Goal: Information Seeking & Learning: Learn about a topic

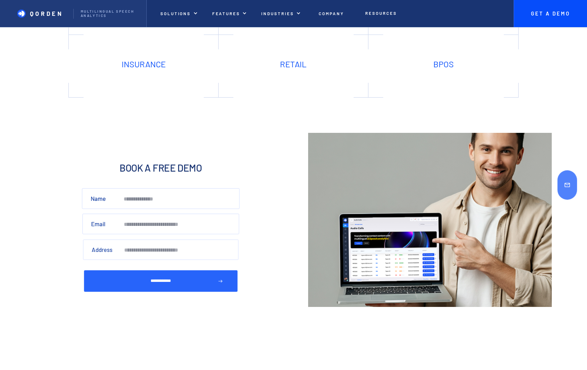
scroll to position [2251, 0]
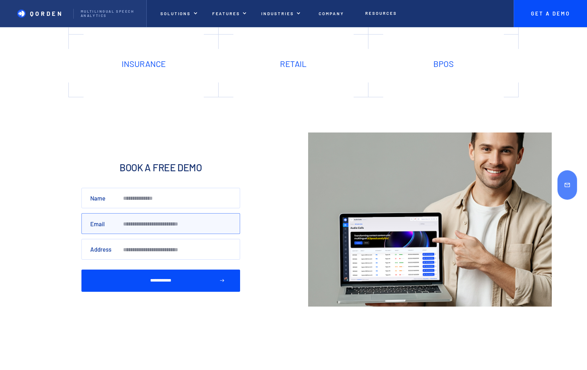
click at [145, 224] on input "Email" at bounding box center [160, 223] width 159 height 21
type input "******"
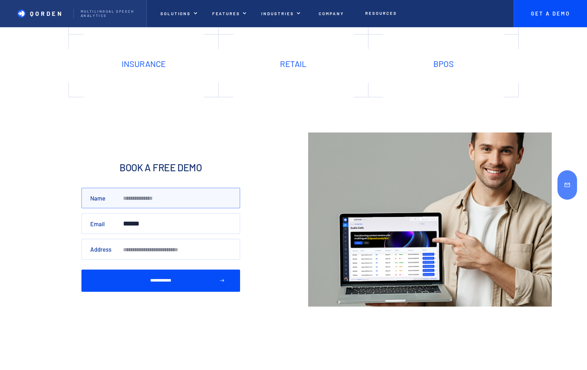
click at [155, 202] on input "Name" at bounding box center [160, 198] width 159 height 21
type input "***"
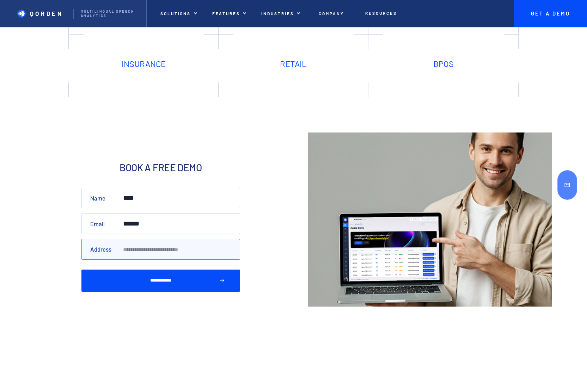
click at [157, 250] on input "Address" at bounding box center [160, 249] width 159 height 21
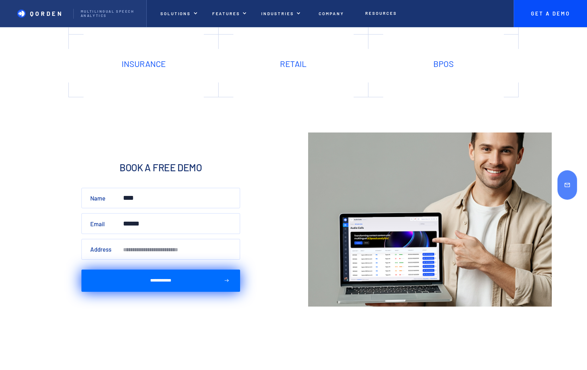
click at [164, 284] on input "**********" at bounding box center [160, 281] width 159 height 22
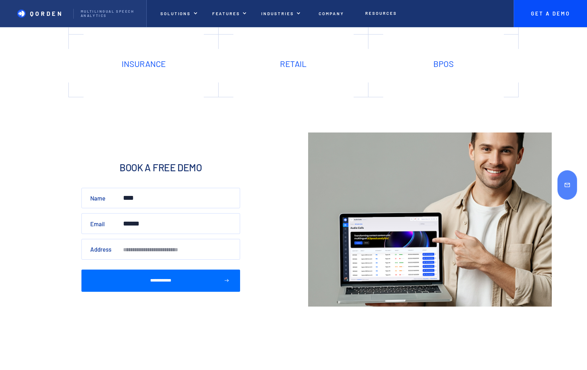
type input "**********"
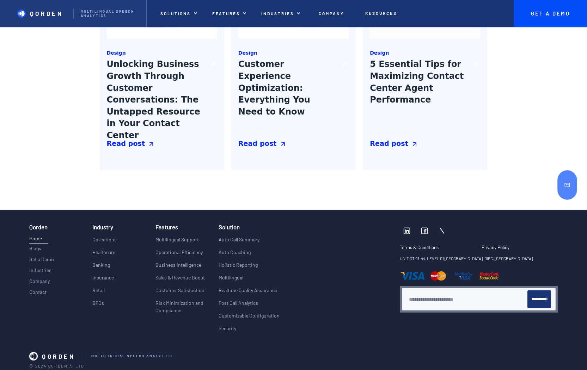
scroll to position [2697, 0]
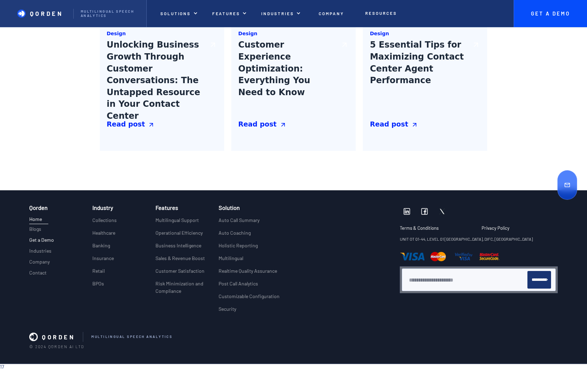
click at [47, 240] on p "Get a Demo" at bounding box center [41, 240] width 25 height 6
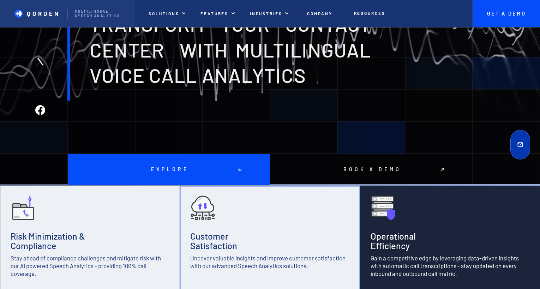
scroll to position [120, 0]
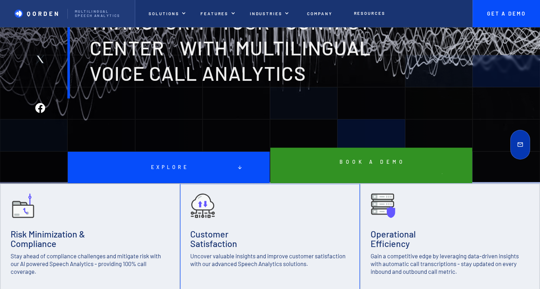
click at [378, 162] on p "Book a demo" at bounding box center [371, 162] width 68 height 6
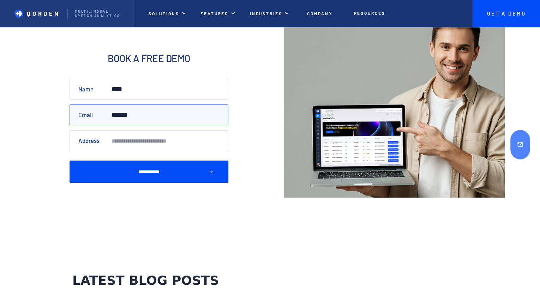
scroll to position [2229, 0]
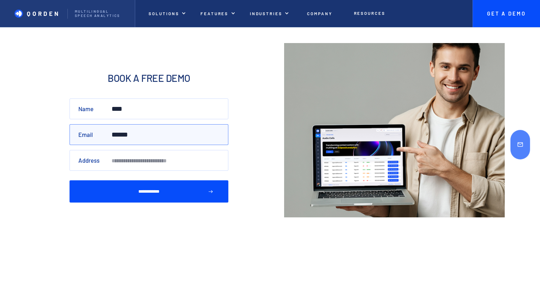
drag, startPoint x: 144, startPoint y: 129, endPoint x: 89, endPoint y: 134, distance: 55.2
click at [91, 134] on input "******" at bounding box center [148, 134] width 159 height 21
type input "*"
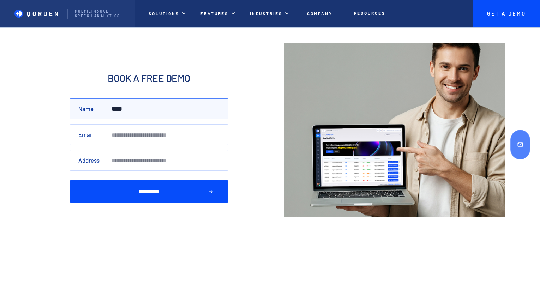
click at [139, 102] on input "***" at bounding box center [148, 108] width 159 height 21
type input "*"
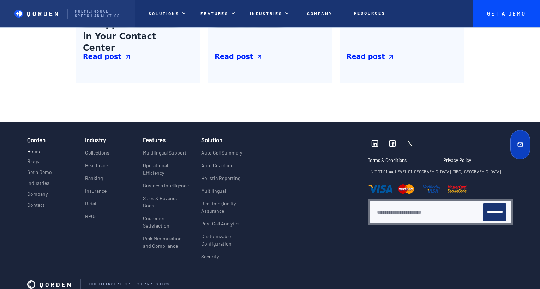
scroll to position [2678, 0]
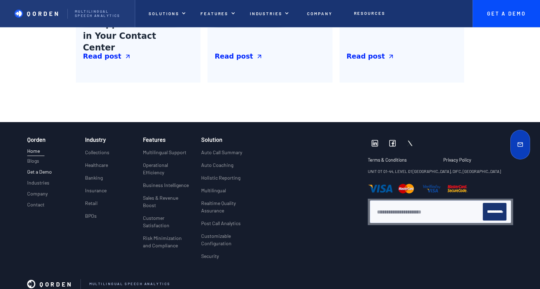
click at [41, 171] on link "Get a Demo" at bounding box center [39, 173] width 25 height 9
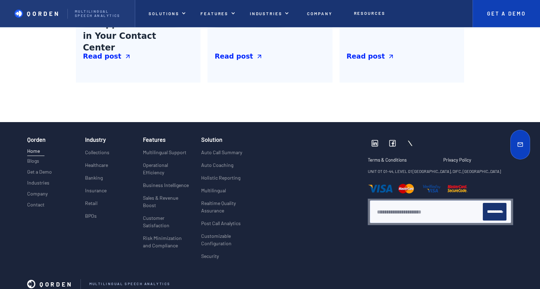
click at [505, 1] on link "Get A Demo" at bounding box center [505, 13] width 67 height 27
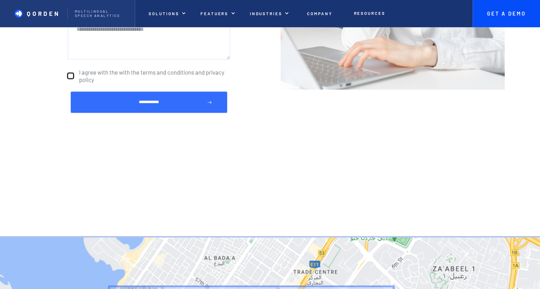
scroll to position [266, 0]
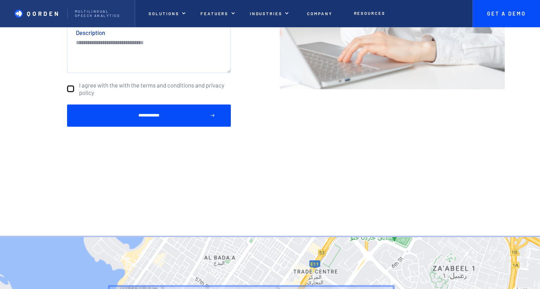
click at [157, 81] on label "I agree with the with the terms and conditions and privacy policy" at bounding box center [149, 89] width 164 height 20
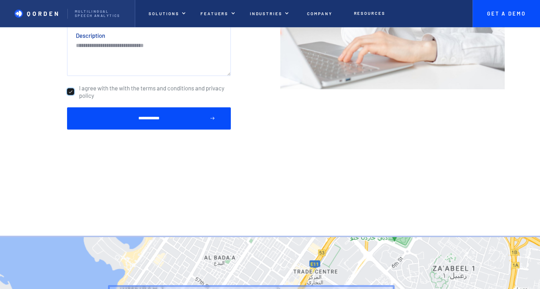
click at [171, 85] on span "I agree with the with the terms and conditions and privacy policy" at bounding box center [155, 92] width 152 height 14
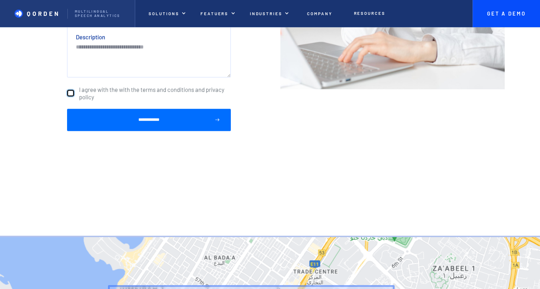
scroll to position [1125, 0]
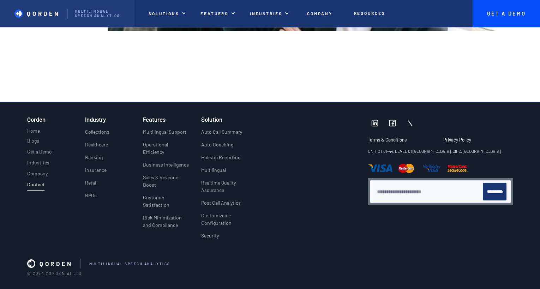
click at [96, 122] on h3 "Industry" at bounding box center [95, 119] width 21 height 6
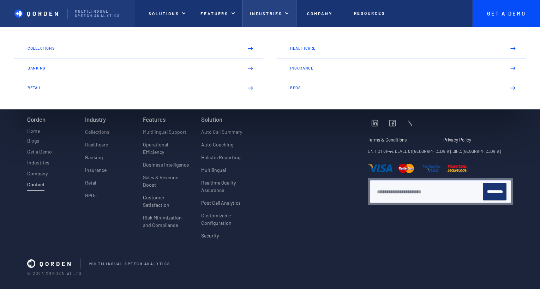
click at [276, 12] on p "Industries" at bounding box center [266, 13] width 32 height 5
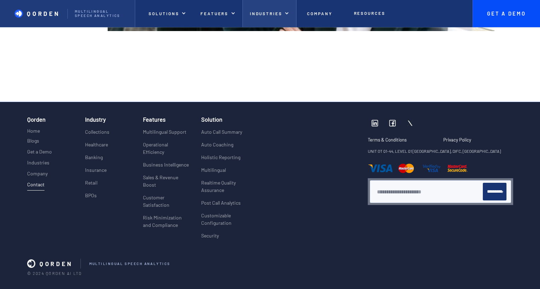
click at [276, 12] on p "Industries" at bounding box center [266, 13] width 32 height 5
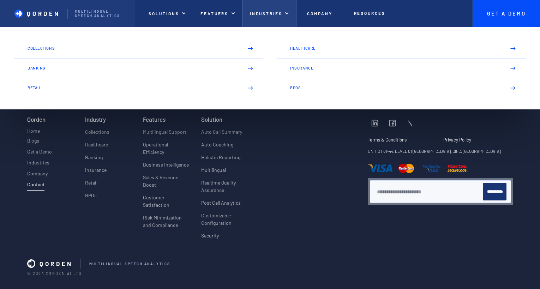
click at [276, 12] on p "Industries" at bounding box center [266, 13] width 32 height 5
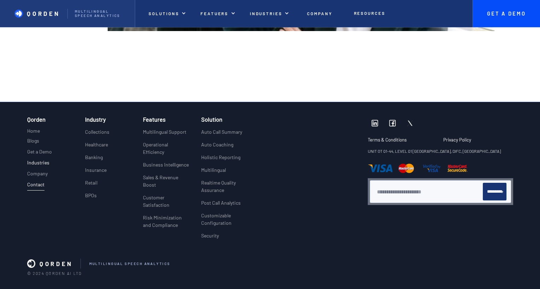
click at [45, 164] on p "Industries" at bounding box center [38, 163] width 22 height 6
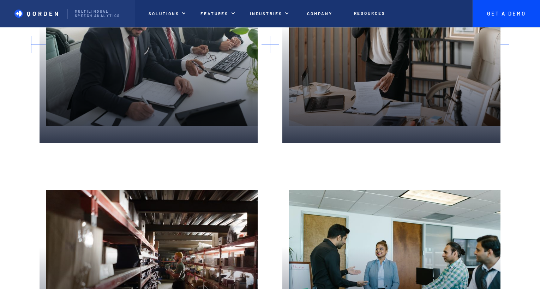
scroll to position [2097, 0]
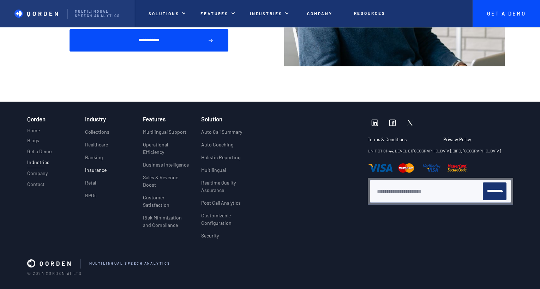
click at [101, 169] on p "Insurance" at bounding box center [96, 169] width 22 height 7
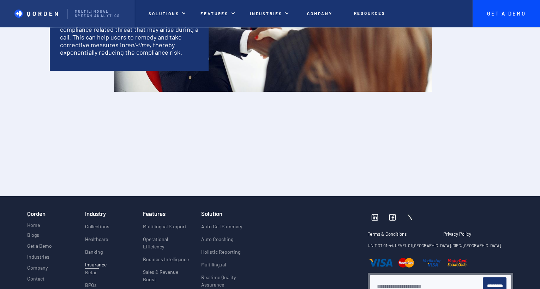
scroll to position [1336, 0]
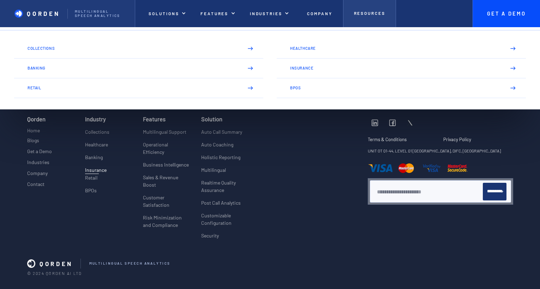
click at [370, 18] on link "Resources" at bounding box center [369, 13] width 53 height 27
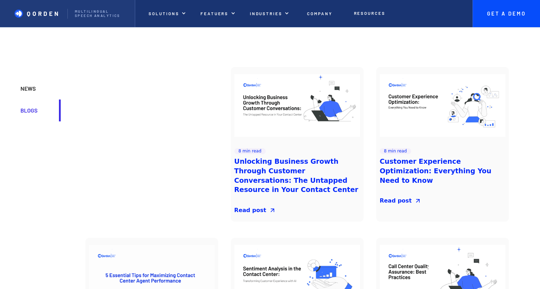
click at [28, 91] on div "NEWS" at bounding box center [35, 89] width 31 height 8
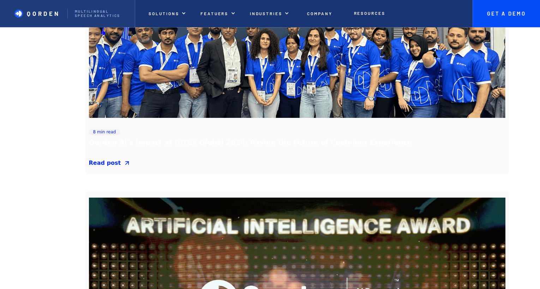
scroll to position [170, 0]
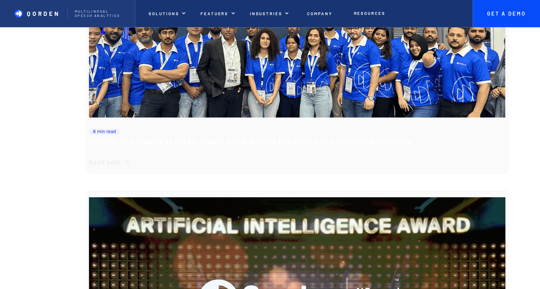
click at [109, 165] on div "Read post" at bounding box center [105, 162] width 32 height 8
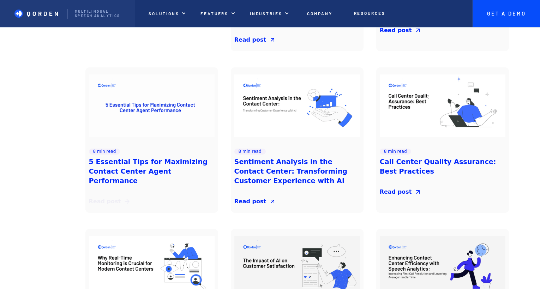
click at [113, 197] on div "Read post" at bounding box center [105, 201] width 32 height 8
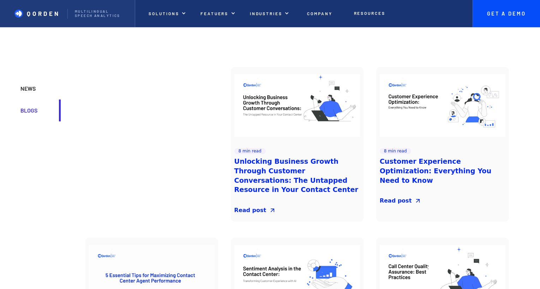
click at [23, 89] on div "NEWS" at bounding box center [35, 89] width 31 height 8
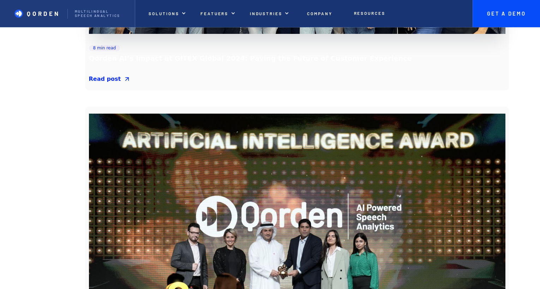
scroll to position [255, 0]
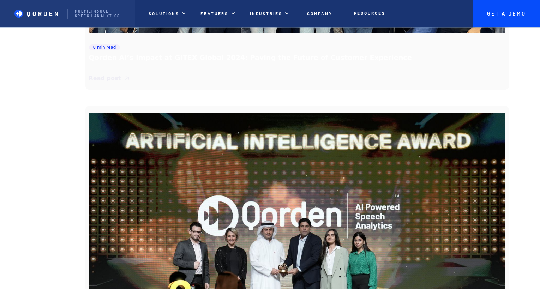
click at [114, 80] on div "Read post" at bounding box center [105, 78] width 32 height 8
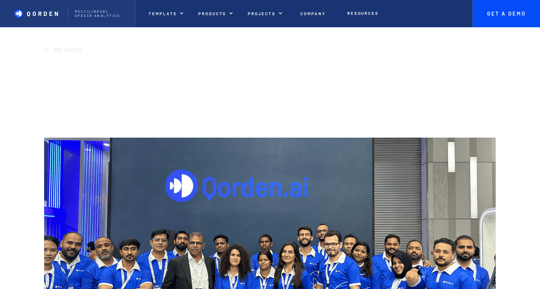
click at [68, 51] on div "All posts" at bounding box center [68, 49] width 28 height 8
click at [60, 51] on div "All posts" at bounding box center [68, 49] width 28 height 8
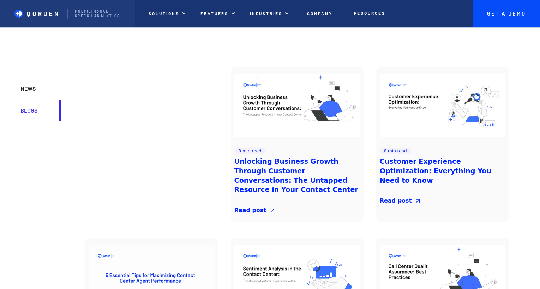
click at [40, 86] on div "NEWS" at bounding box center [35, 89] width 31 height 8
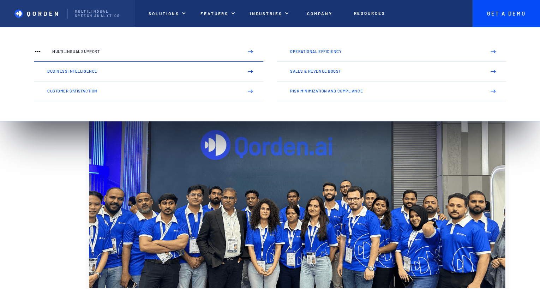
click at [238, 51] on link "Multilingual Support" at bounding box center [148, 52] width 229 height 20
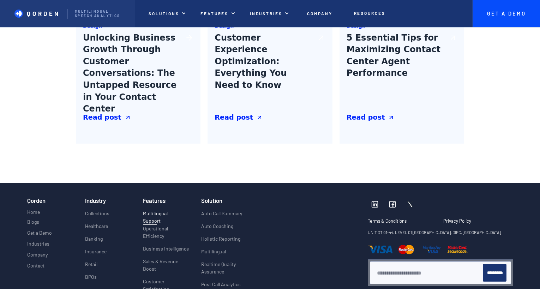
scroll to position [1108, 0]
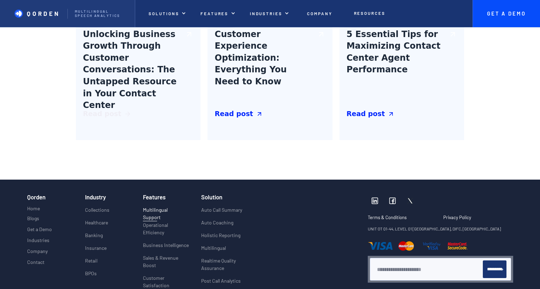
click at [109, 115] on div "Read post" at bounding box center [102, 114] width 38 height 10
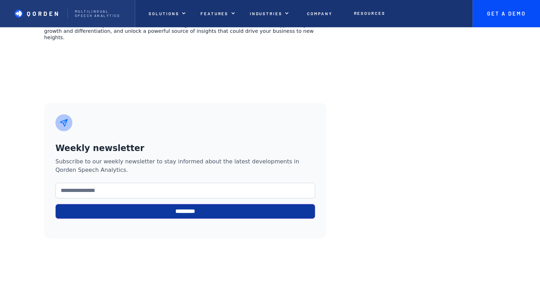
scroll to position [1136, 0]
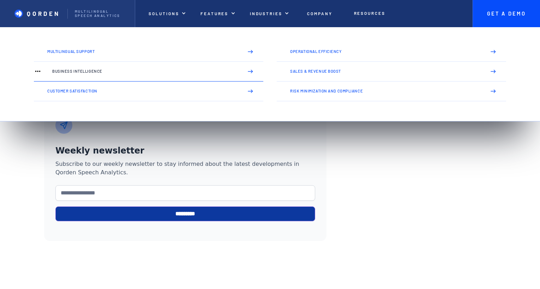
click at [95, 74] on link "Business Intelligence" at bounding box center [148, 72] width 229 height 20
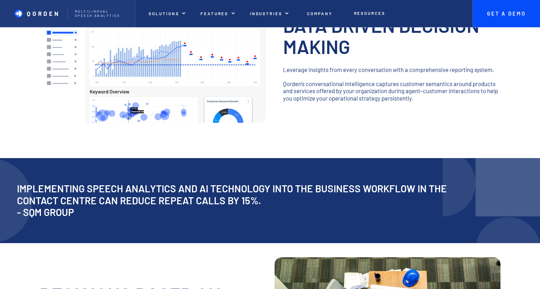
scroll to position [152, 0]
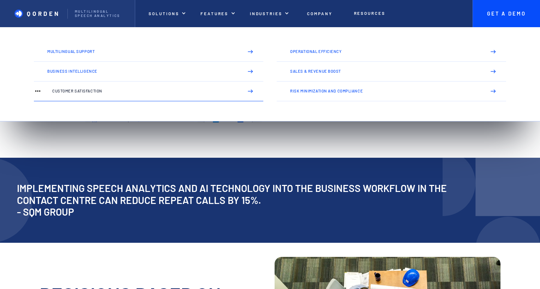
click at [115, 93] on p "Customer Satisfaction" at bounding box center [144, 91] width 185 height 4
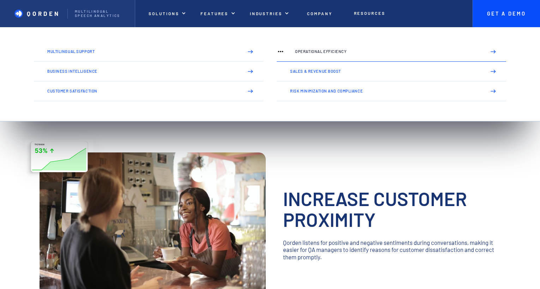
click at [313, 61] on link "Operational Efficiency" at bounding box center [391, 52] width 229 height 20
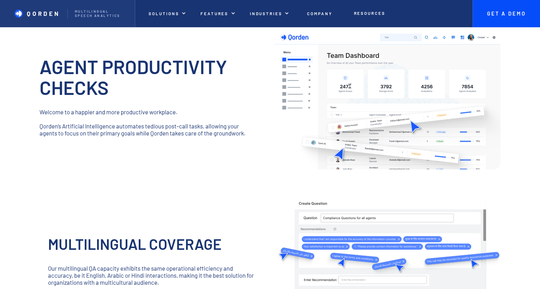
scroll to position [363, 0]
